Goal: Task Accomplishment & Management: Complete application form

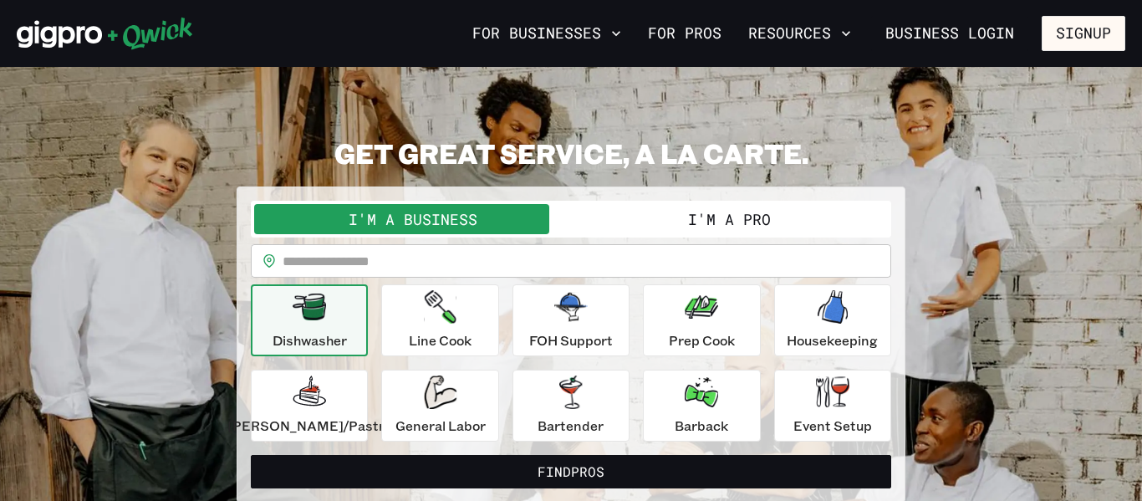
scroll to position [6, 0]
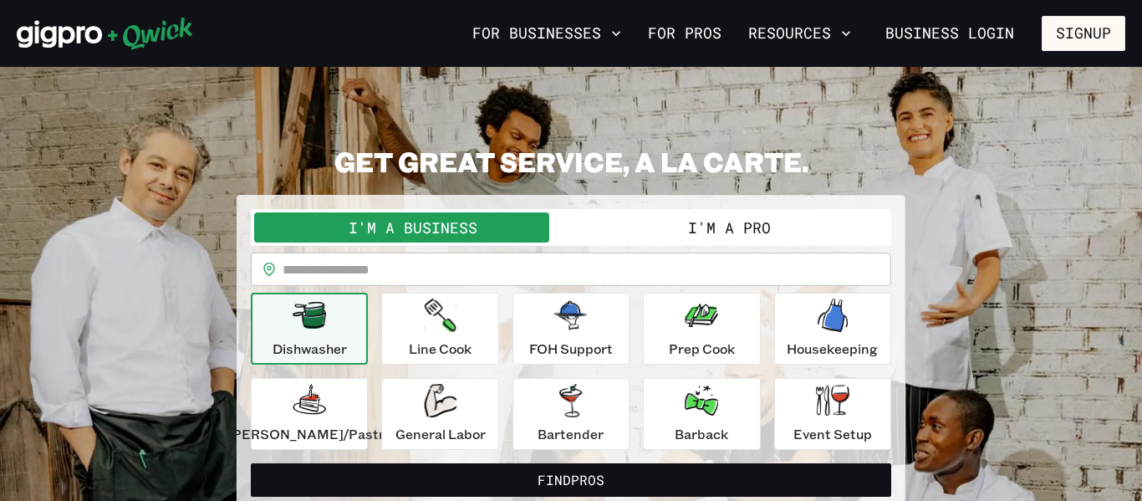
click at [708, 223] on button "I'm a Pro" at bounding box center [729, 227] width 317 height 30
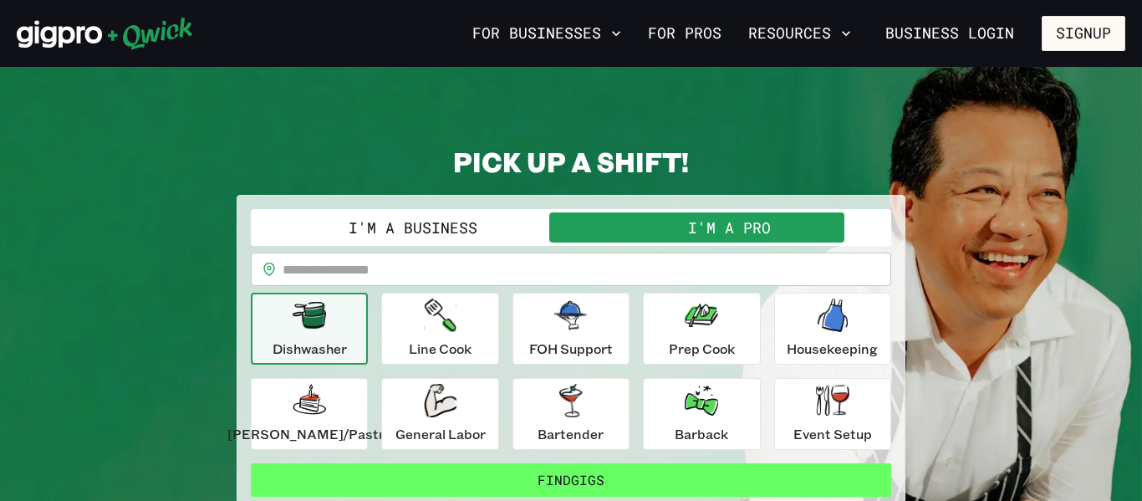
click at [710, 467] on button "Find Gigs" at bounding box center [571, 479] width 641 height 33
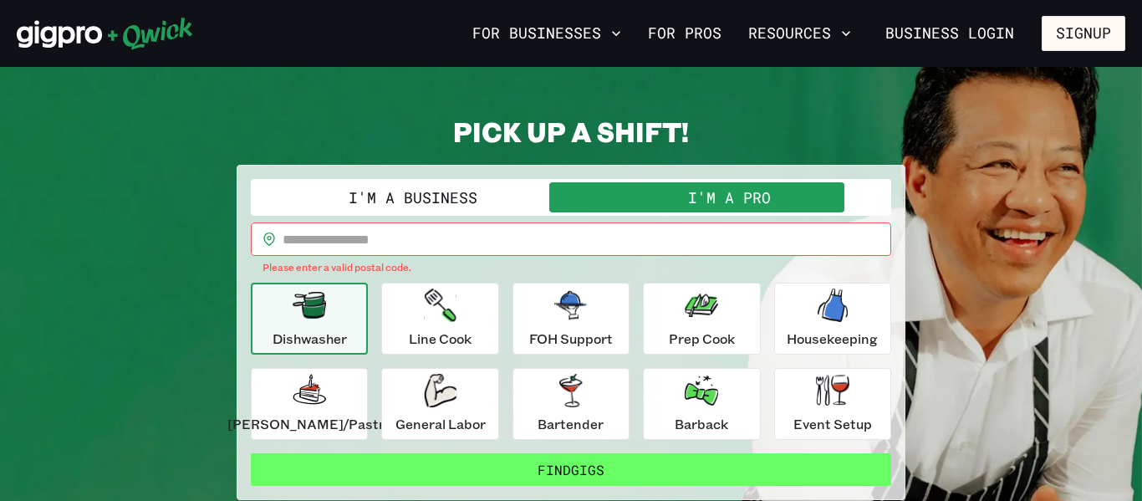
scroll to position [39, 0]
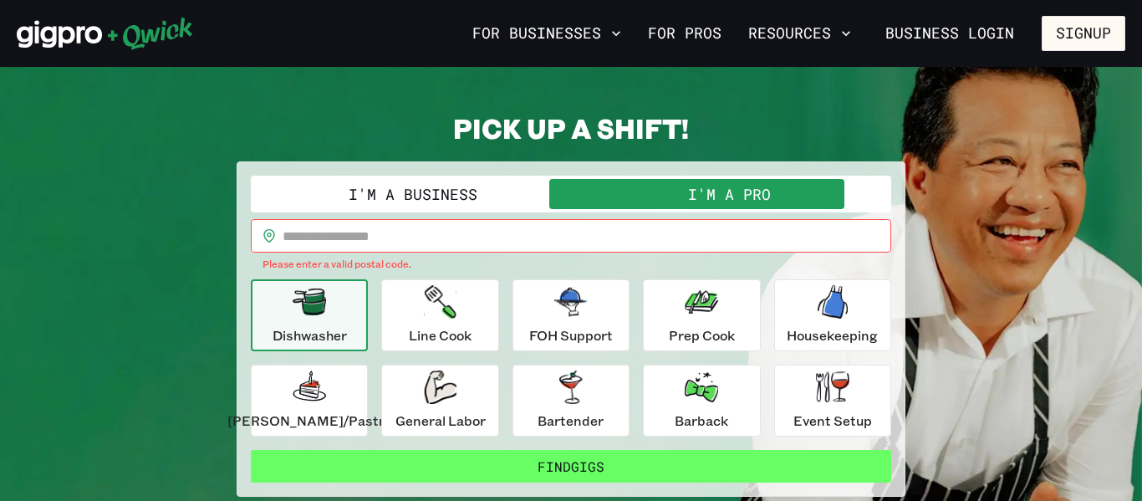
click at [657, 457] on button "Find Gigs" at bounding box center [571, 466] width 641 height 33
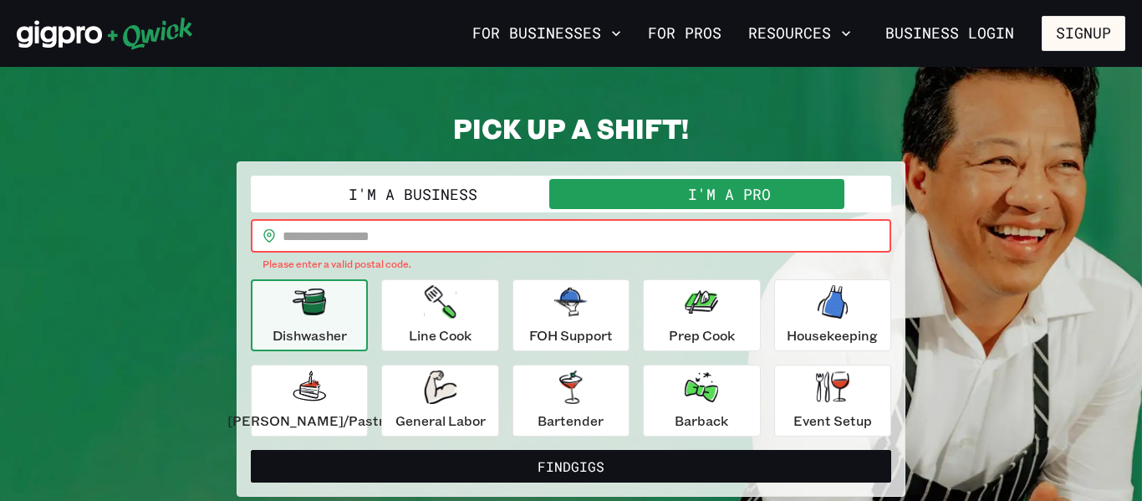
click at [460, 237] on input "text" at bounding box center [587, 235] width 609 height 33
type input "*****"
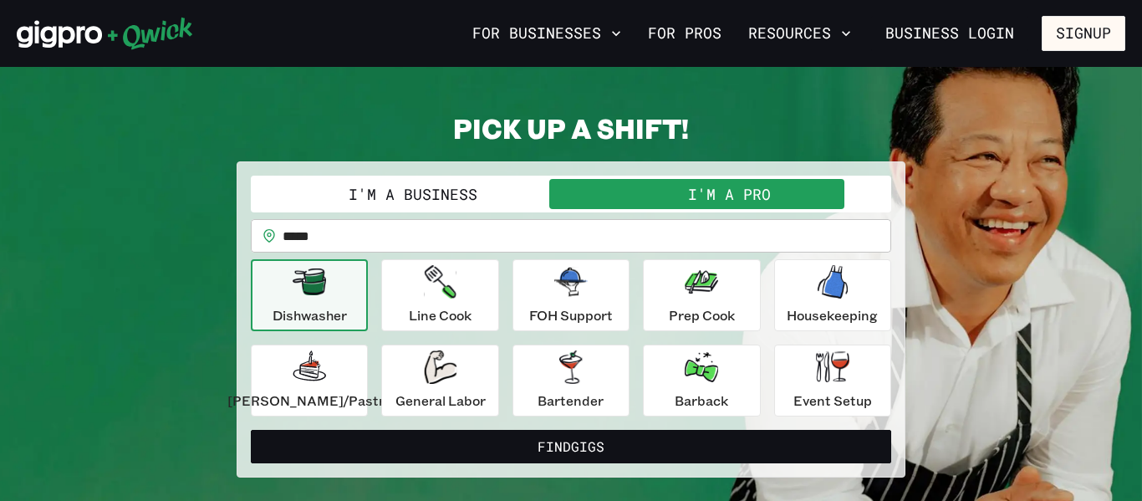
click at [326, 295] on icon "button" at bounding box center [309, 281] width 33 height 33
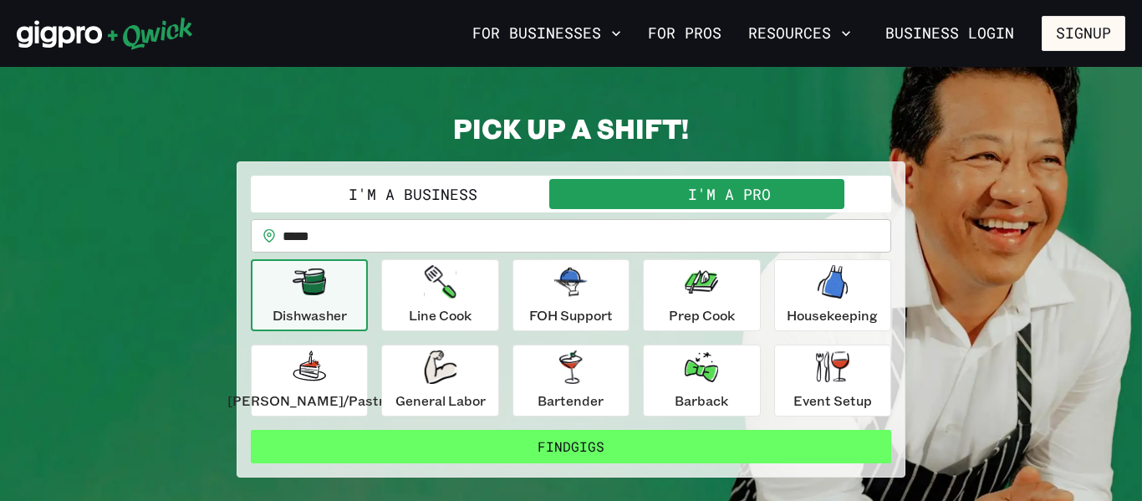
click at [549, 440] on button "Find Gigs" at bounding box center [571, 446] width 641 height 33
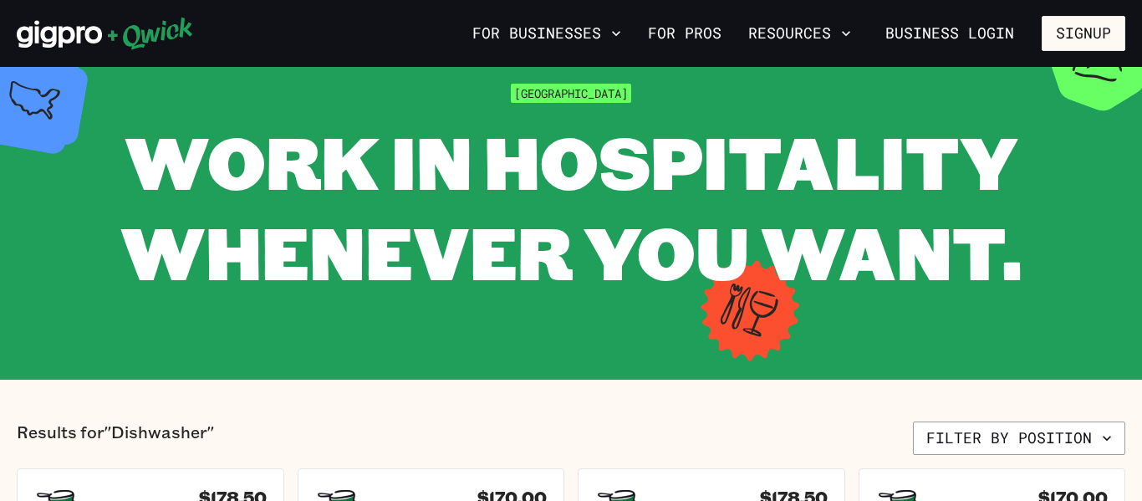
scroll to position [33, 0]
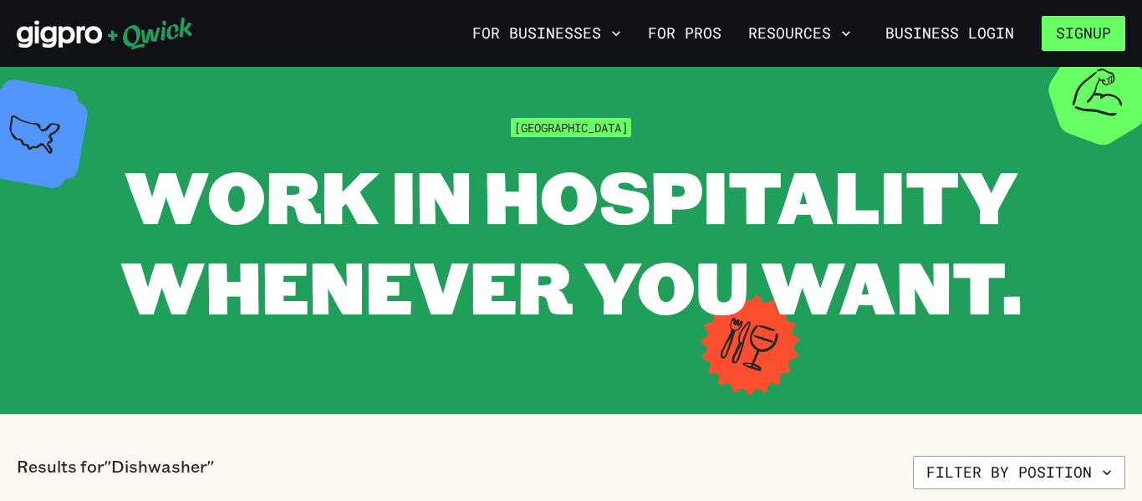
click at [1104, 23] on button "Signup" at bounding box center [1084, 33] width 84 height 35
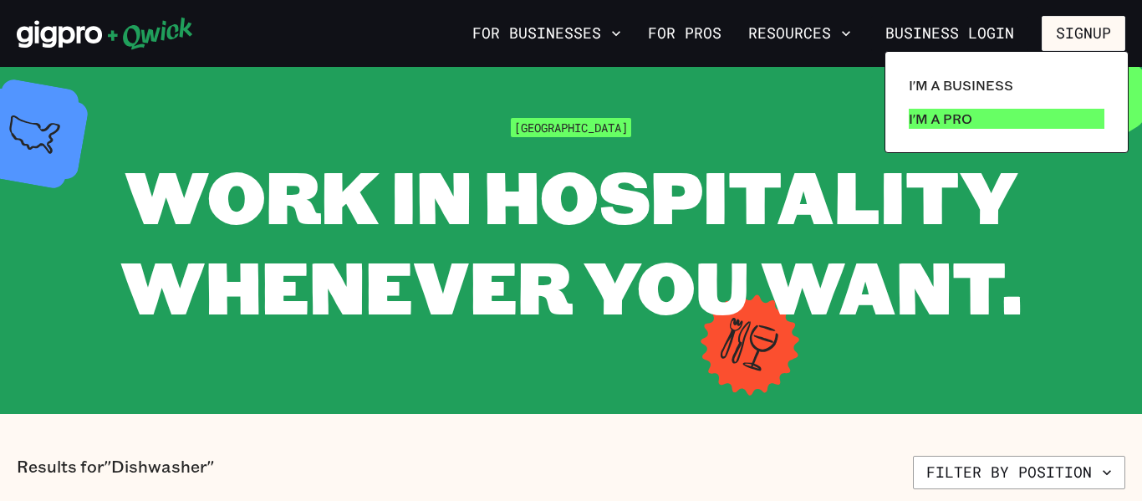
click at [991, 114] on link "I'm a Pro" at bounding box center [1006, 118] width 209 height 33
